Goal: Participate in discussion: Engage in conversation with other users on a specific topic

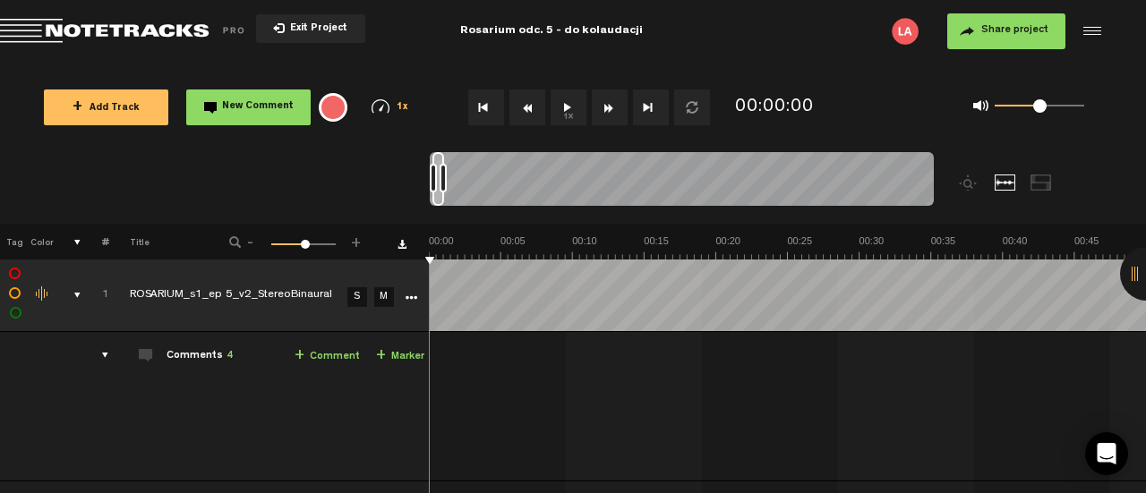
click at [184, 354] on div "Comments 4" at bounding box center [200, 356] width 66 height 15
click at [104, 353] on div "comments" at bounding box center [98, 356] width 28 height 18
click at [202, 357] on div "Comments 4" at bounding box center [200, 356] width 66 height 15
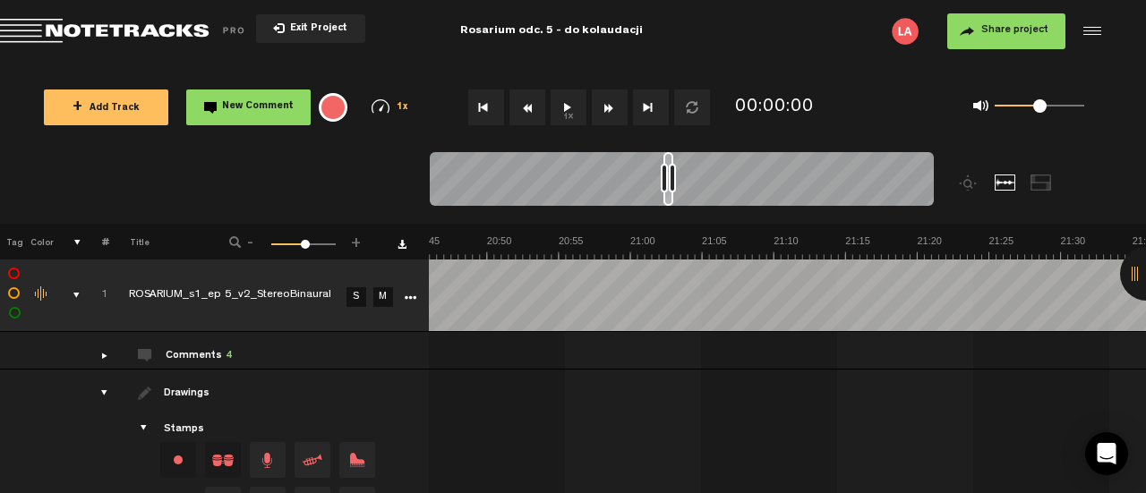
scroll to position [0, 18485]
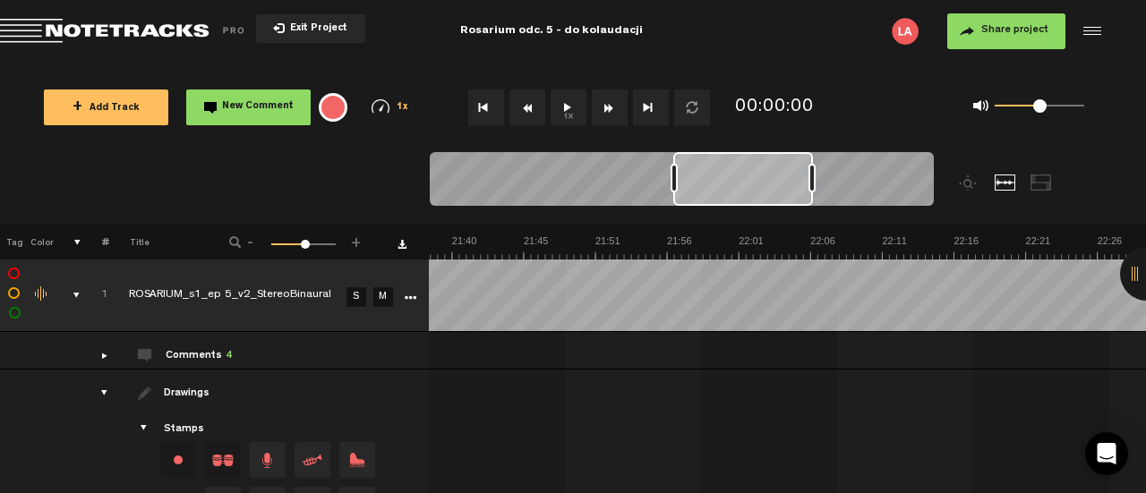
drag, startPoint x: 680, startPoint y: 173, endPoint x: 811, endPoint y: 187, distance: 131.5
click at [811, 187] on div at bounding box center [812, 178] width 7 height 29
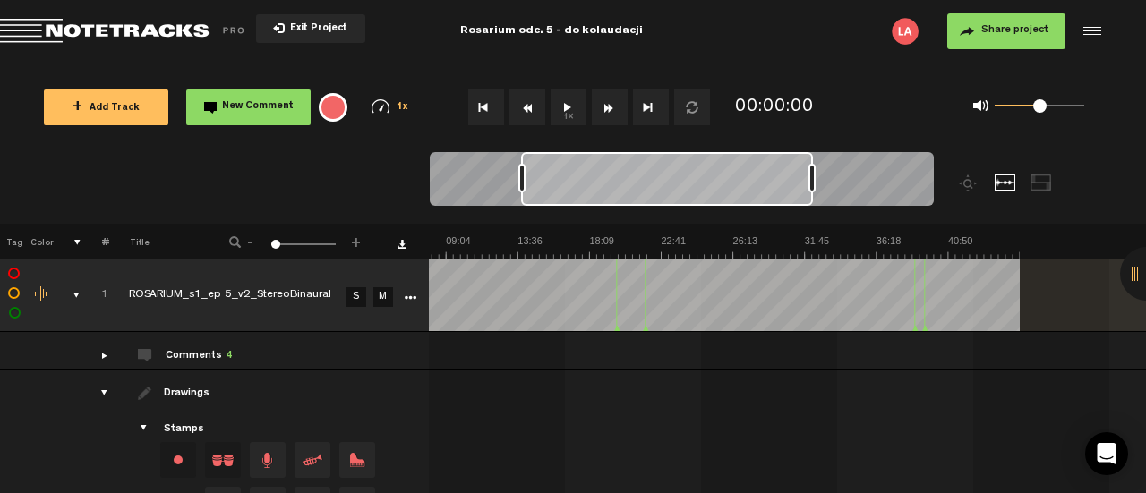
scroll to position [0, 125]
drag, startPoint x: 674, startPoint y: 184, endPoint x: 523, endPoint y: 184, distance: 151.4
click at [523, 184] on div at bounding box center [522, 178] width 7 height 29
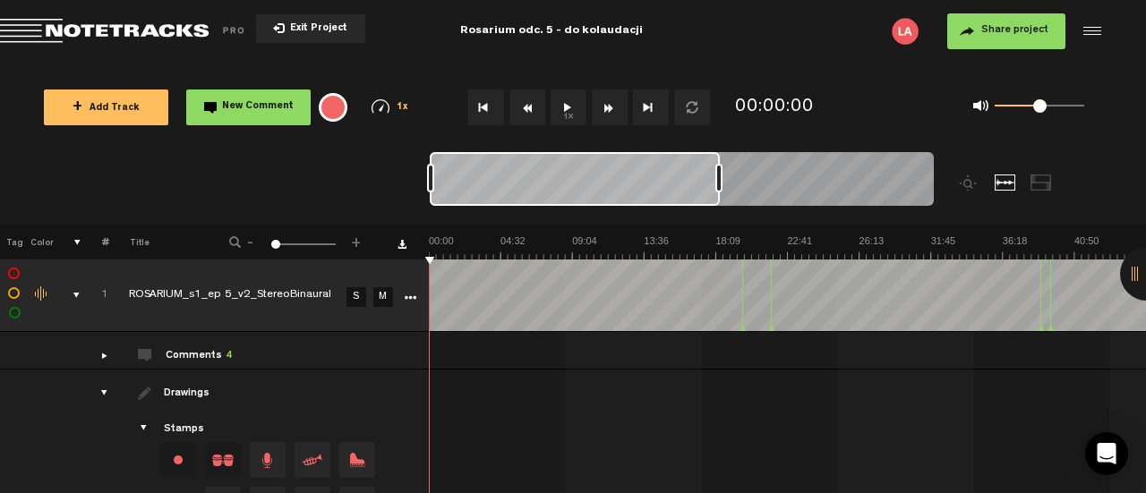
drag, startPoint x: 634, startPoint y: 183, endPoint x: 458, endPoint y: 187, distance: 176.5
click at [458, 187] on div at bounding box center [575, 179] width 290 height 54
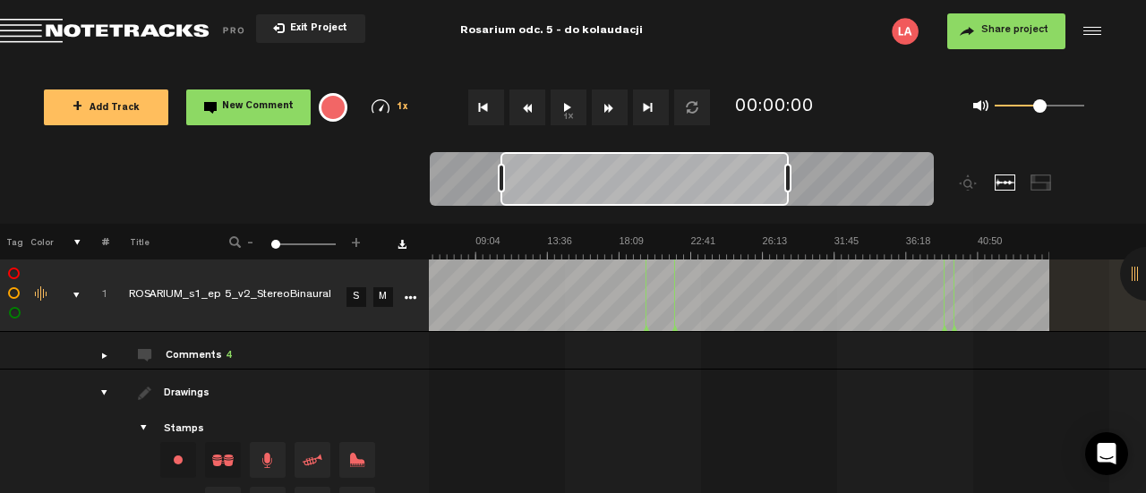
scroll to position [0, 152]
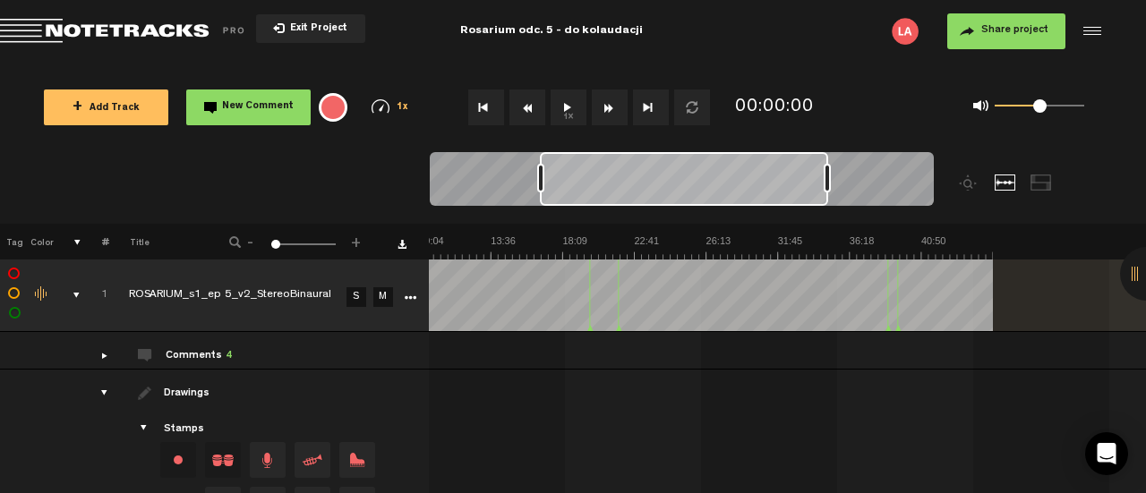
drag, startPoint x: 694, startPoint y: 189, endPoint x: 804, endPoint y: 206, distance: 111.5
click at [804, 206] on div at bounding box center [682, 182] width 504 height 60
click at [86, 355] on div "comments" at bounding box center [97, 356] width 28 height 18
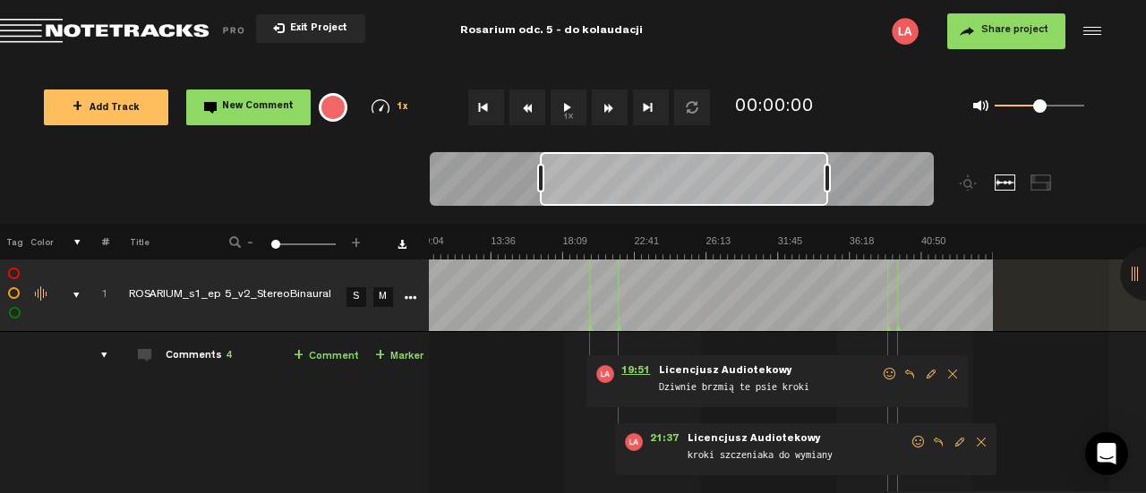
click at [627, 373] on span "19:51" at bounding box center [635, 374] width 43 height 18
drag, startPoint x: 591, startPoint y: 258, endPoint x: 568, endPoint y: 259, distance: 23.3
click at [568, 259] on img at bounding box center [634, 247] width 717 height 25
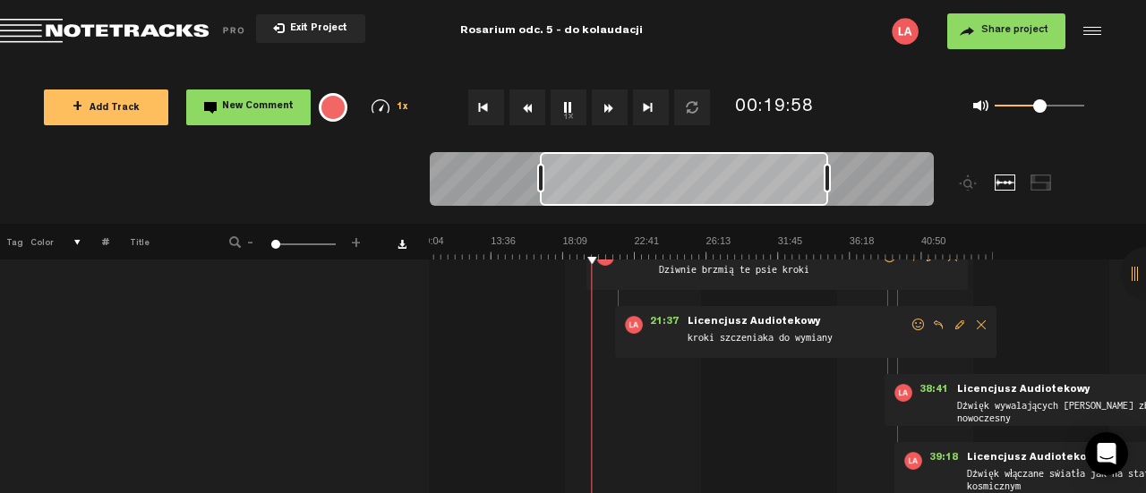
scroll to position [90, 14]
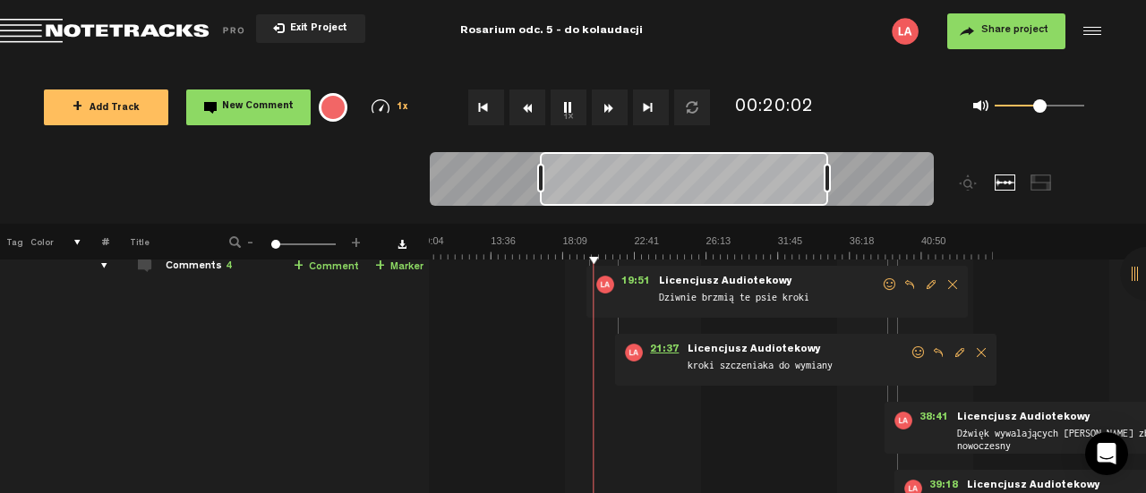
click at [663, 348] on span "21:37" at bounding box center [664, 353] width 43 height 18
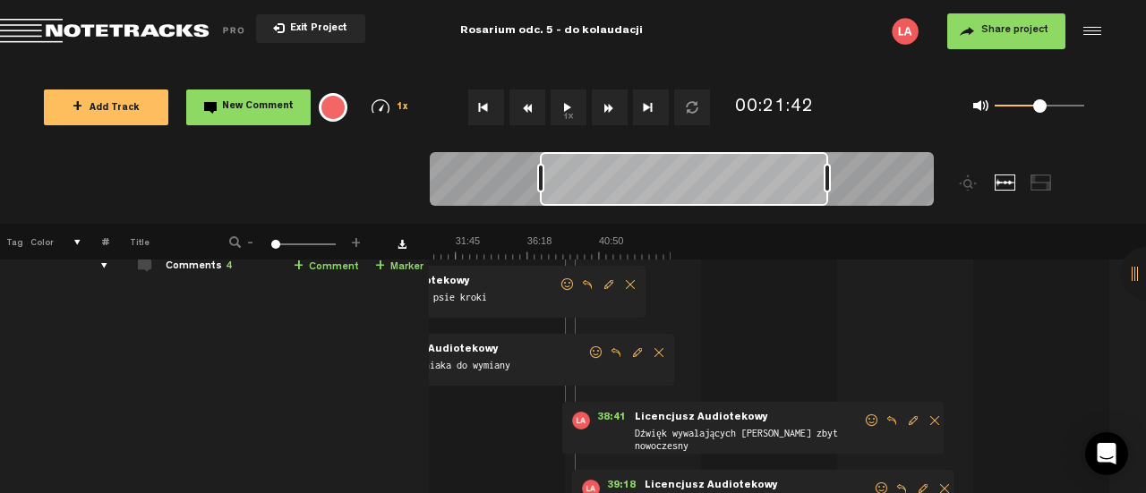
scroll to position [0, 367]
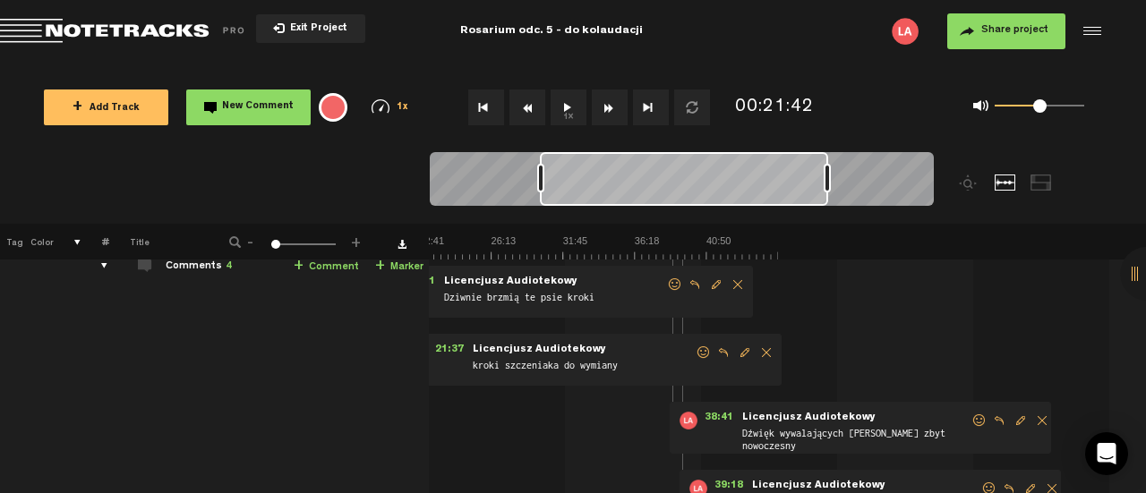
click at [783, 418] on span "Licencjusz Audiotekowy" at bounding box center [809, 418] width 137 height 13
click at [708, 415] on span "38:41" at bounding box center [719, 421] width 43 height 18
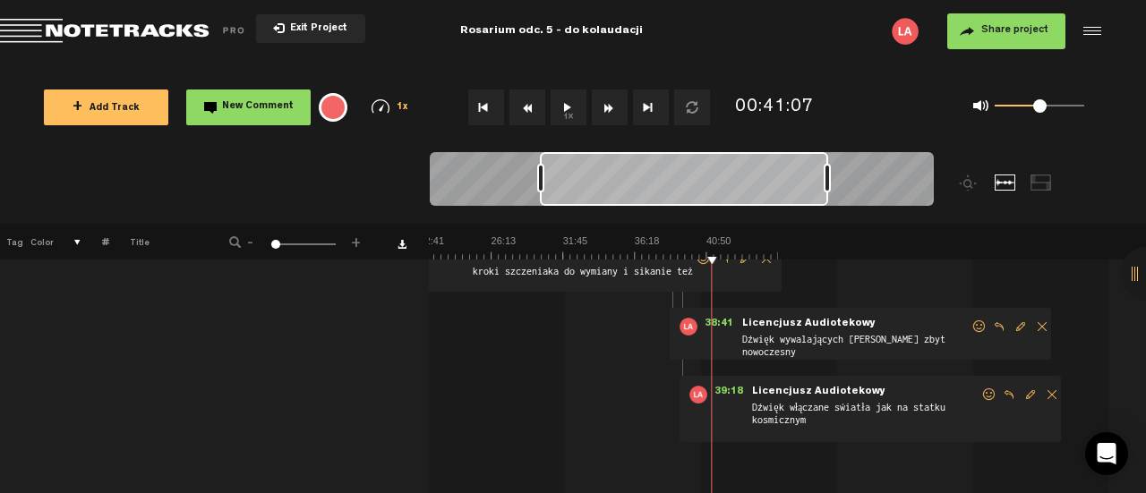
scroll to position [0, 14]
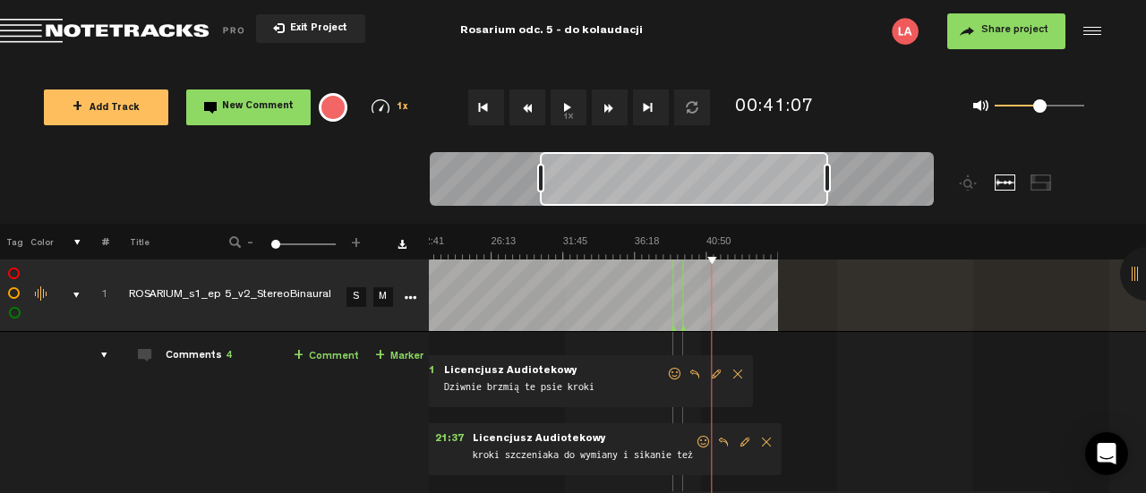
click at [152, 31] on span "Return to Project List" at bounding box center [125, 31] width 251 height 25
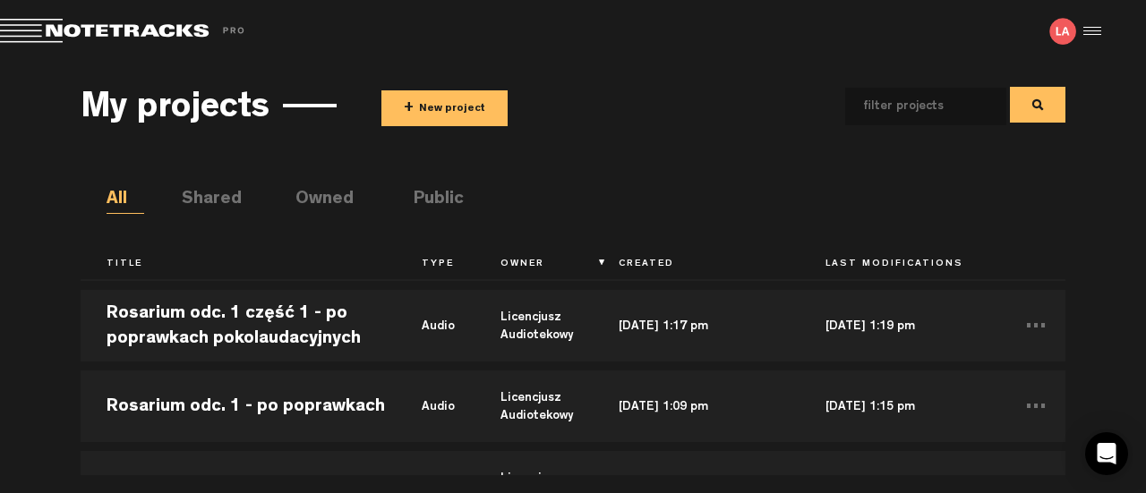
scroll to position [2687, 0]
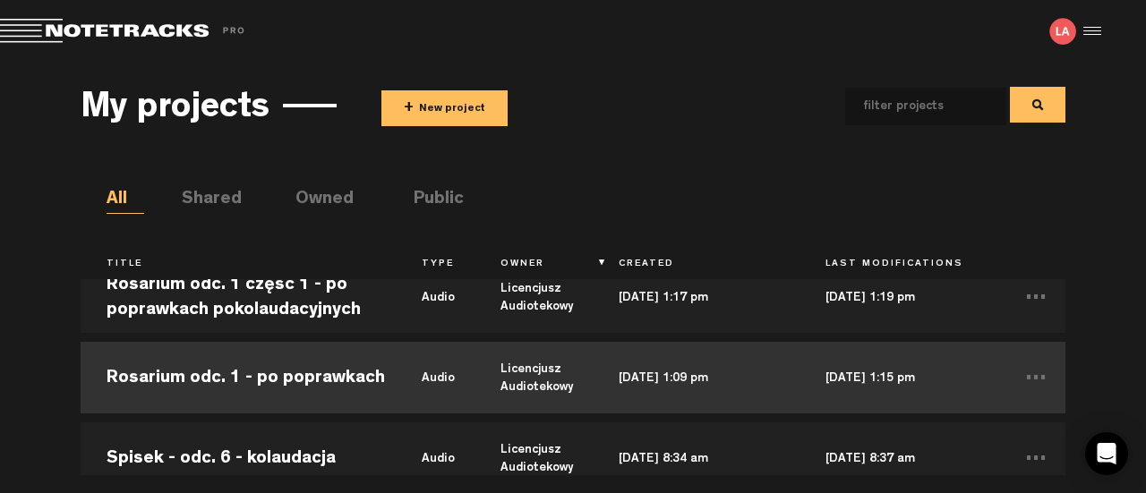
click at [159, 379] on td "Rosarium odc. 1 - po poprawkach" at bounding box center [238, 378] width 315 height 81
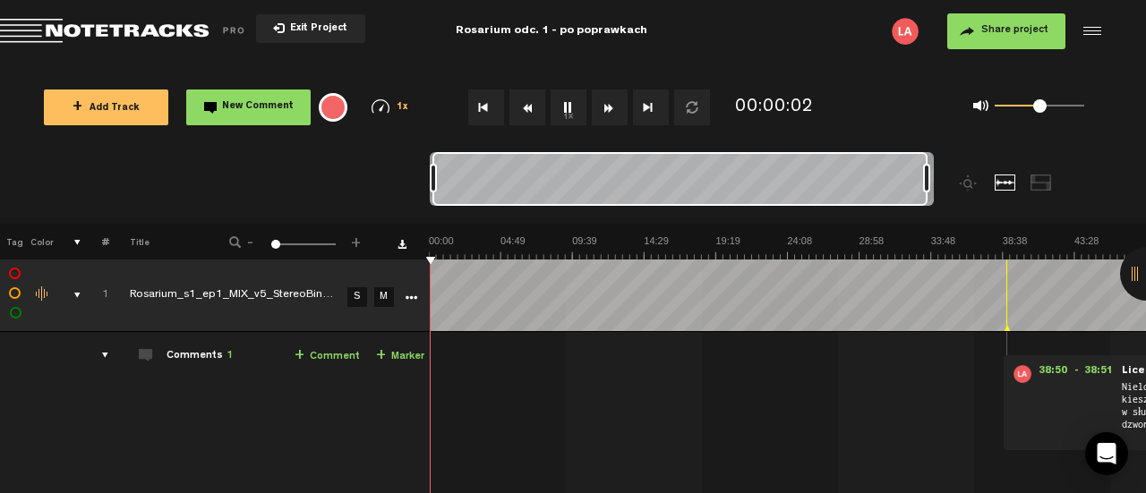
drag, startPoint x: 444, startPoint y: 176, endPoint x: 1104, endPoint y: 177, distance: 660.1
click at [1110, 175] on nt-zoom-navigation-bar at bounding box center [573, 188] width 1146 height 72
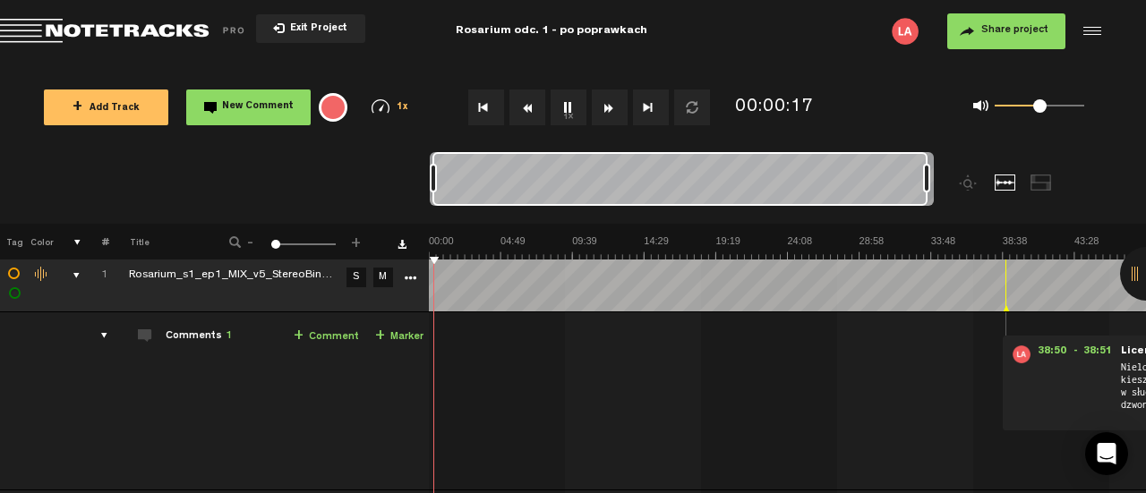
scroll to position [20, 0]
click at [1031, 109] on span at bounding box center [1030, 105] width 13 height 13
